Goal: Navigation & Orientation: Understand site structure

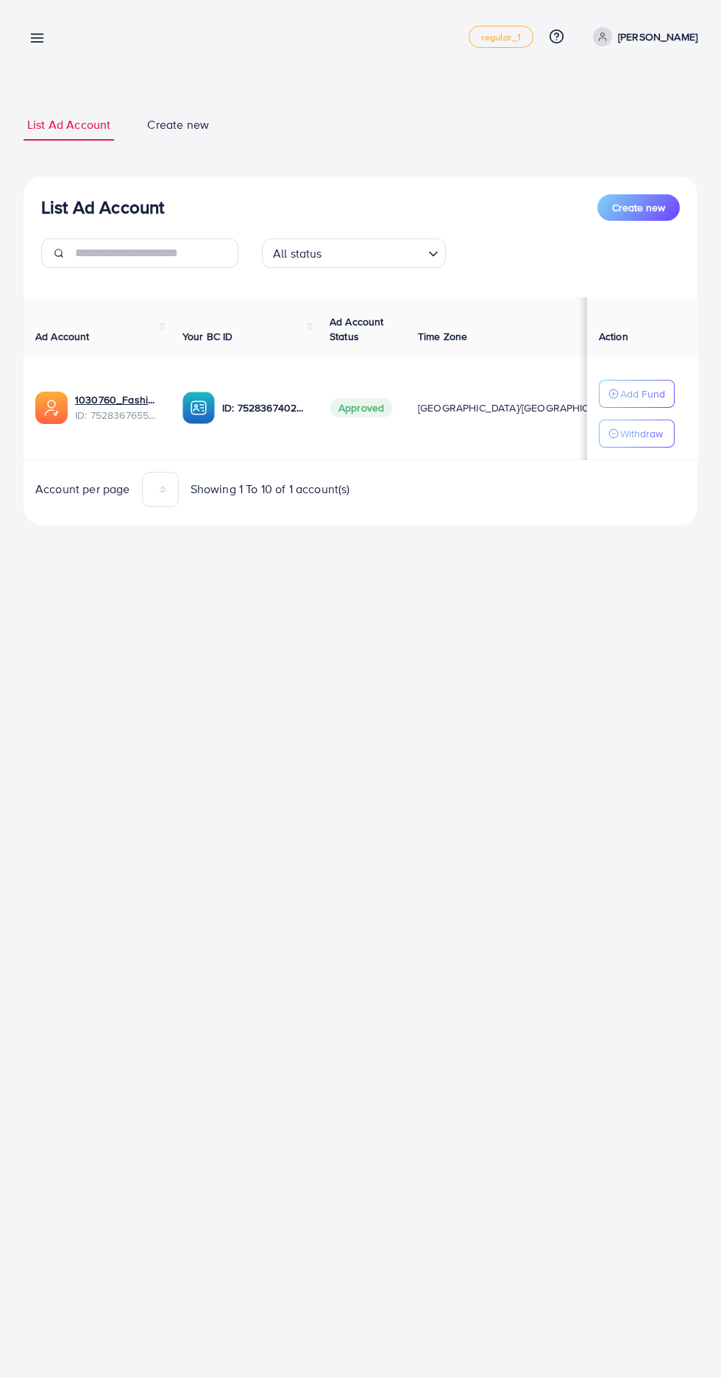
click at [38, 35] on icon at bounding box center [36, 37] width 15 height 15
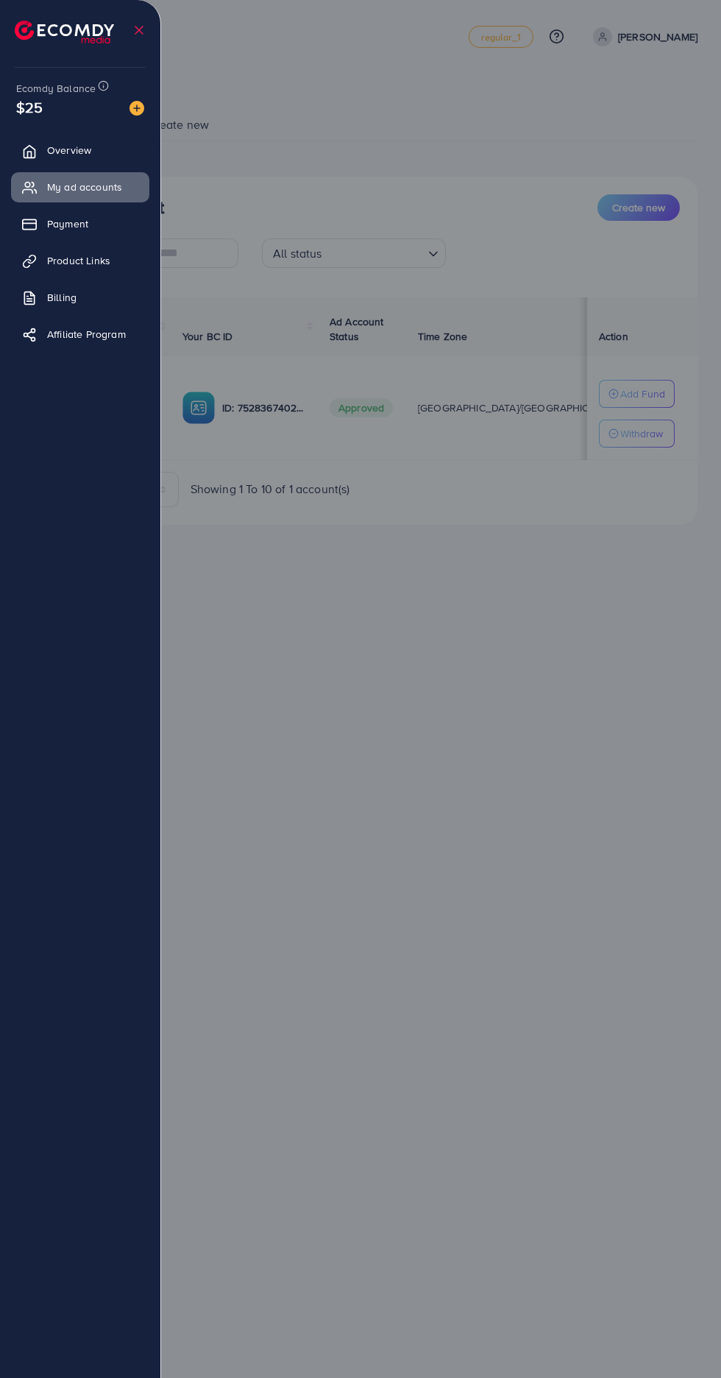
click at [477, 815] on div at bounding box center [360, 827] width 721 height 1654
